Goal: Entertainment & Leisure: Consume media (video, audio)

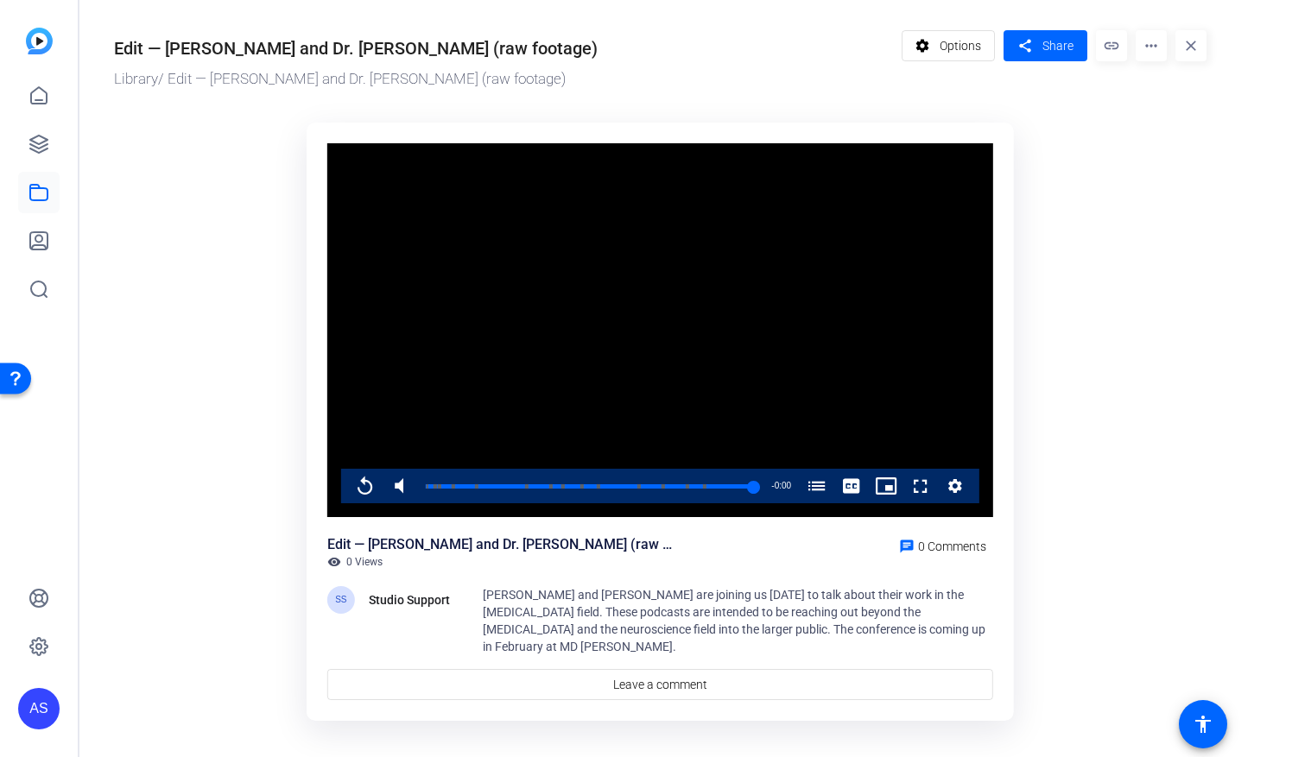
scroll to position [6, 0]
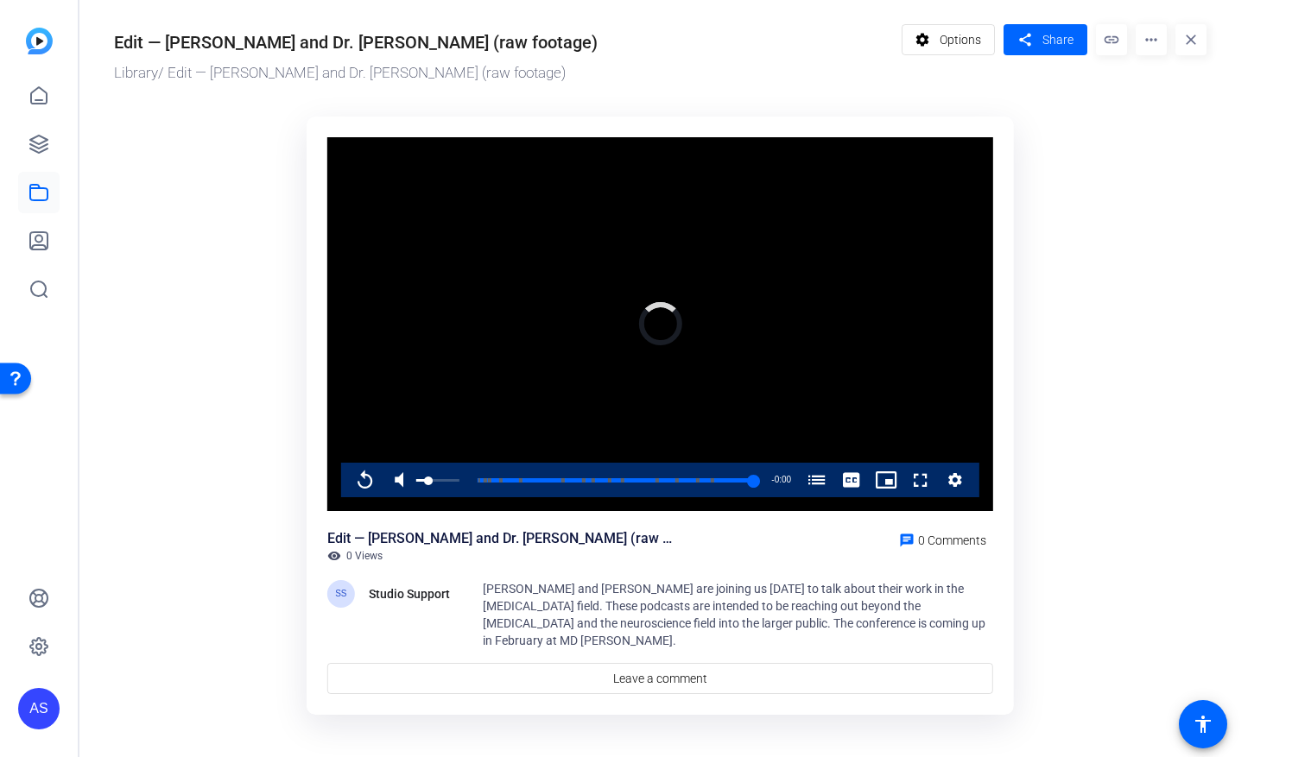
drag, startPoint x: 758, startPoint y: 485, endPoint x: 407, endPoint y: 487, distance: 351.5
click at [407, 487] on div "Replay Mute 76% Current Time 42:27 / Duration 42:27 Loaded : 0.00% 00:00 42:27 …" at bounding box center [660, 480] width 638 height 35
drag, startPoint x: 428, startPoint y: 483, endPoint x: 402, endPoint y: 481, distance: 26.0
click at [402, 481] on div "Play Unmute 0% Current Time 0:00 / Duration 42:27 Loaded : 1.57% 00:20 00:00 [P…" at bounding box center [660, 480] width 638 height 35
click at [348, 479] on span "Video Player" at bounding box center [348, 480] width 0 height 35
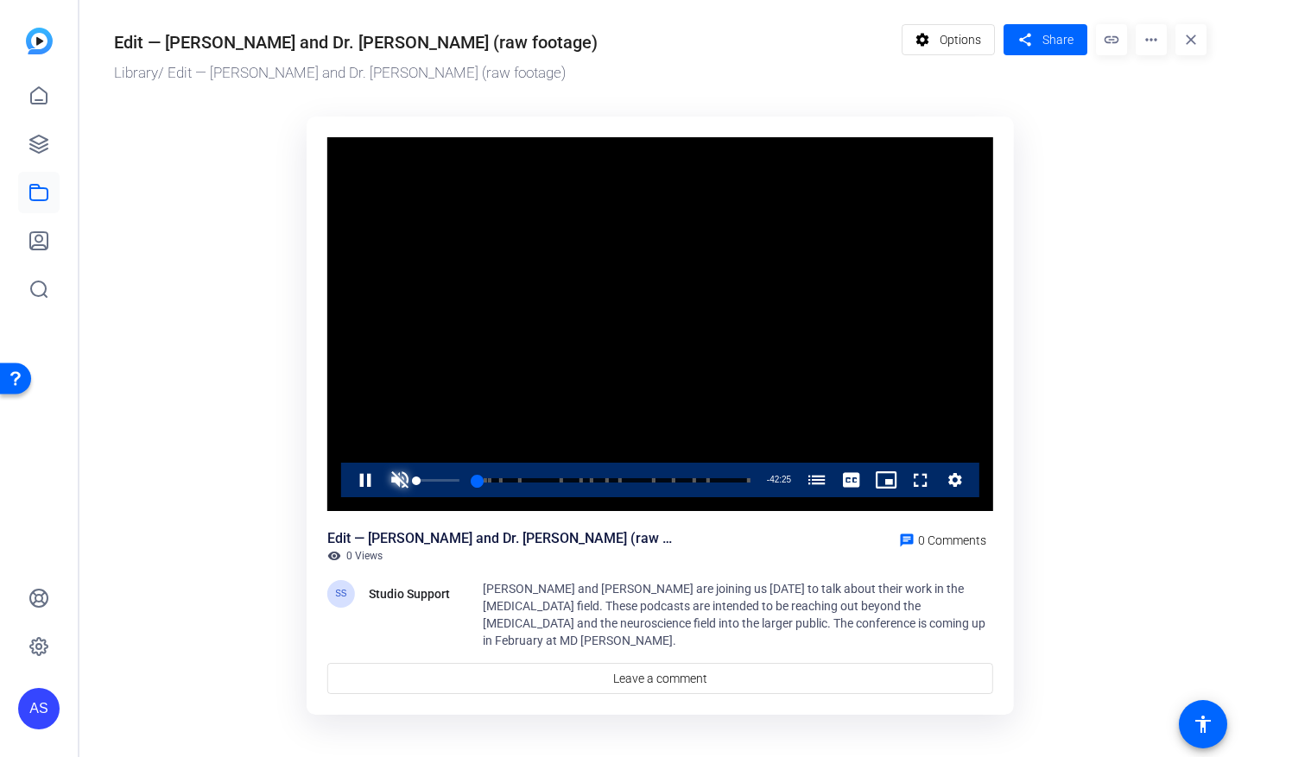
click at [402, 488] on span "Video Player" at bounding box center [400, 480] width 35 height 35
click at [348, 483] on span "Video Player" at bounding box center [348, 480] width 0 height 35
click at [471, 475] on div "Loaded : 3.14% 00:00 00:22 [PERSON_NAME] and [PERSON_NAME] on the [MEDICAL_DATA…" at bounding box center [587, 480] width 341 height 35
drag, startPoint x: 454, startPoint y: 480, endPoint x: 423, endPoint y: 484, distance: 31.3
click at [426, 483] on div "00:00" at bounding box center [426, 481] width 0 height 4
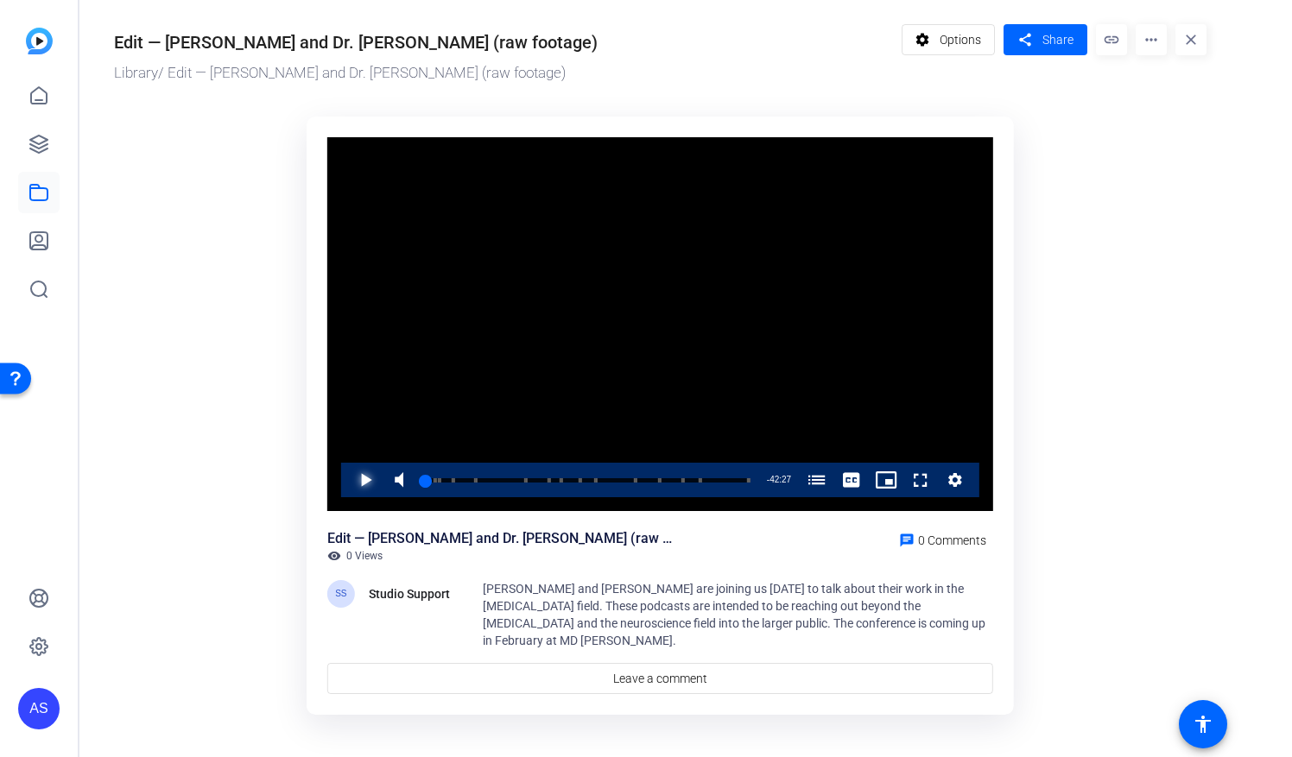
click at [348, 477] on span "Video Player" at bounding box center [348, 480] width 0 height 35
